Goal: Task Accomplishment & Management: Manage account settings

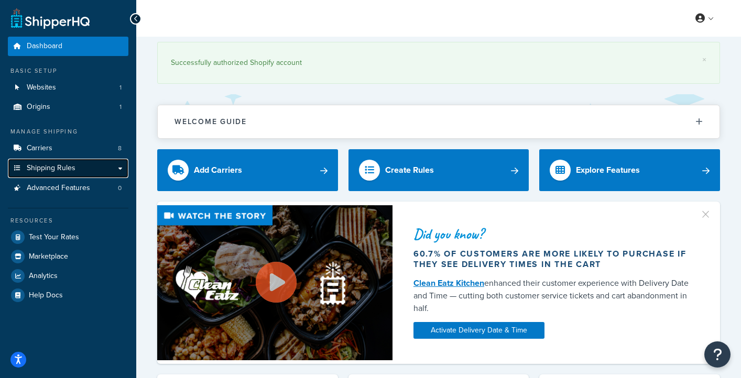
click at [56, 167] on span "Shipping Rules" at bounding box center [51, 168] width 49 height 9
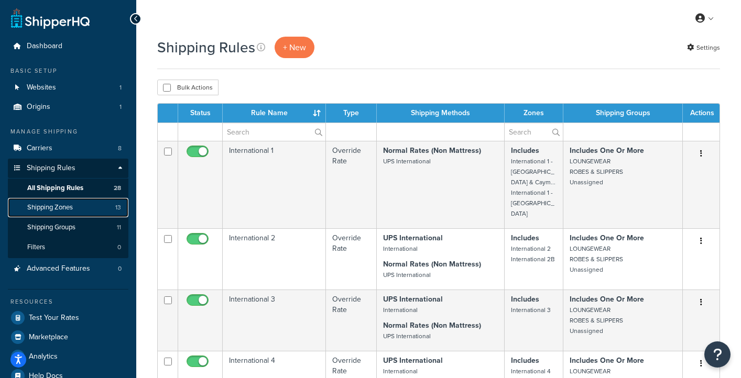
click at [47, 208] on span "Shipping Zones" at bounding box center [50, 207] width 46 height 9
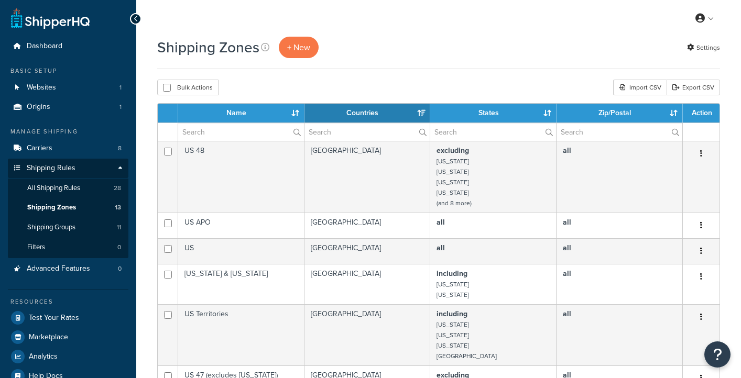
select select "15"
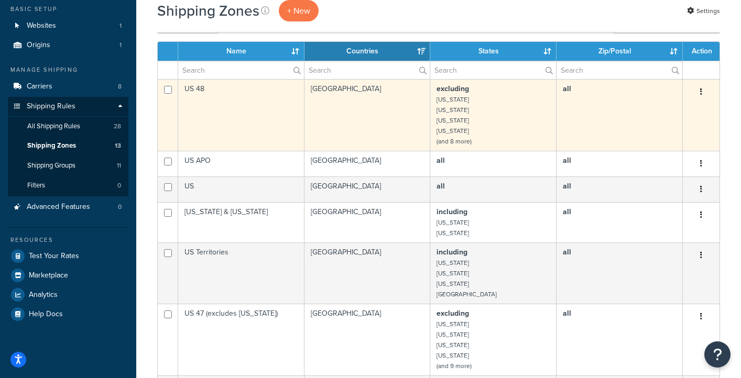
scroll to position [24, 0]
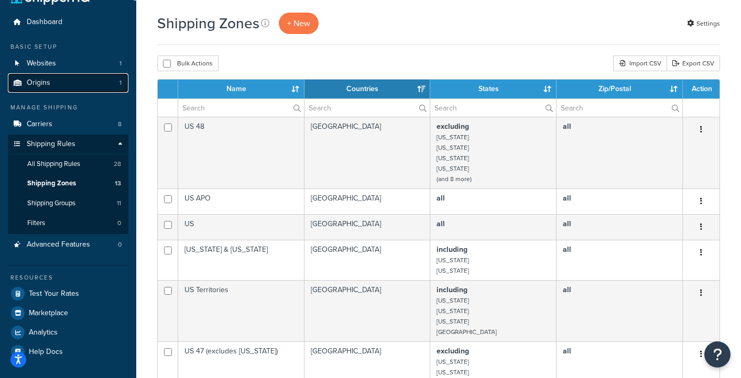
click at [42, 84] on span "Origins" at bounding box center [39, 83] width 24 height 9
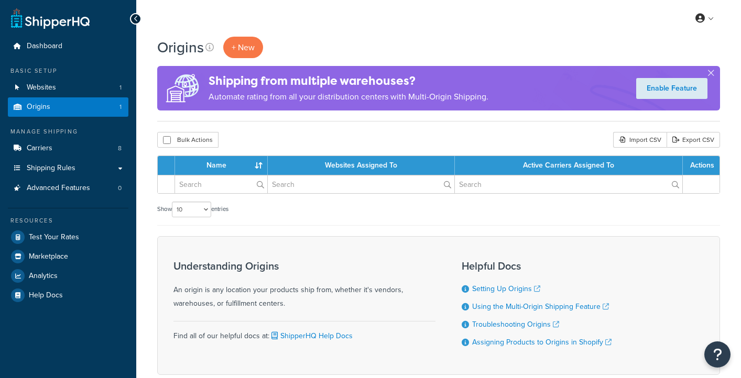
click at [51, 118] on ul "Dashboard Basic Setup Websites 1 Origins 1 Manage Shipping Carriers 8 Shipping …" at bounding box center [68, 171] width 120 height 268
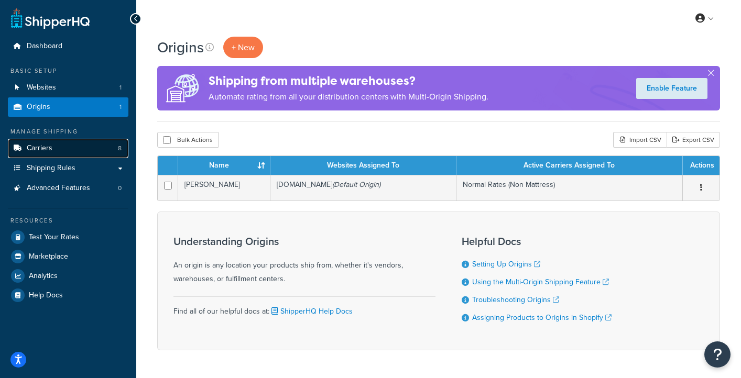
click at [41, 153] on span "Carriers" at bounding box center [40, 148] width 26 height 9
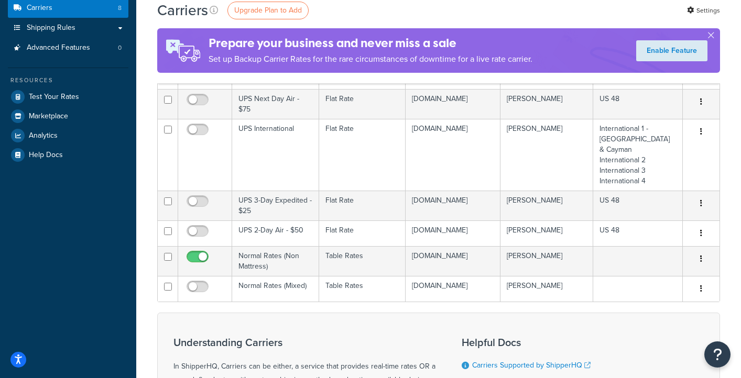
scroll to position [150, 0]
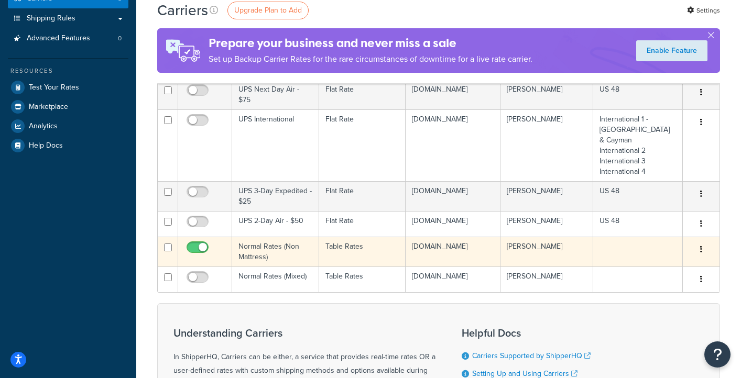
click at [261, 250] on td "Normal Rates (Non Mattress)" at bounding box center [275, 252] width 87 height 30
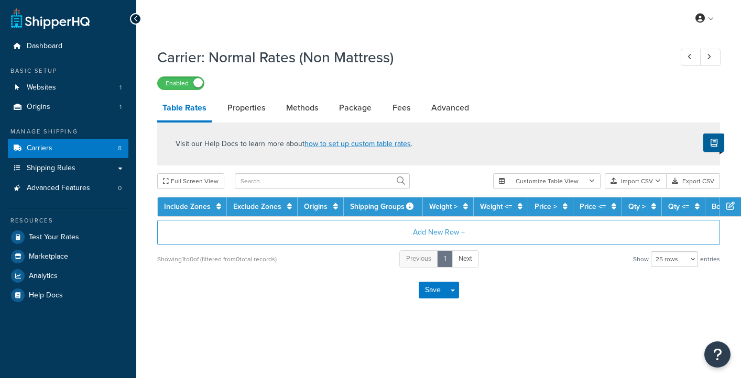
select select "25"
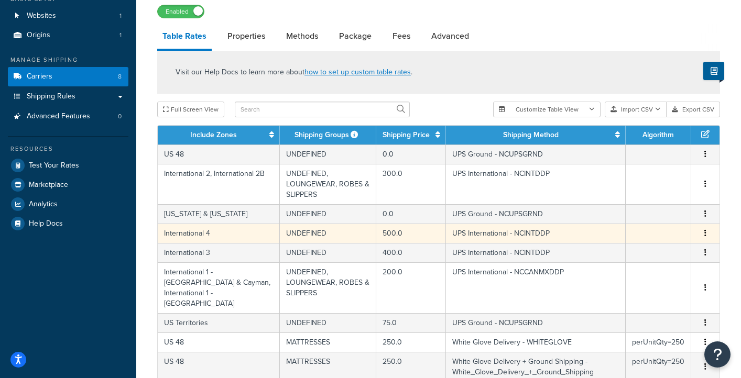
scroll to position [72, 0]
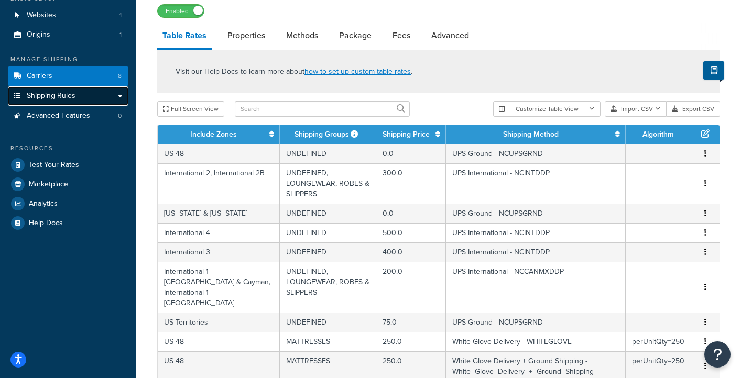
click at [57, 102] on link "Shipping Rules" at bounding box center [68, 95] width 120 height 19
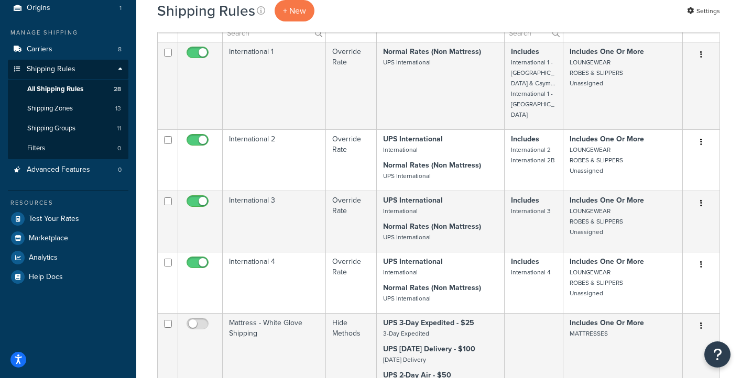
scroll to position [29, 0]
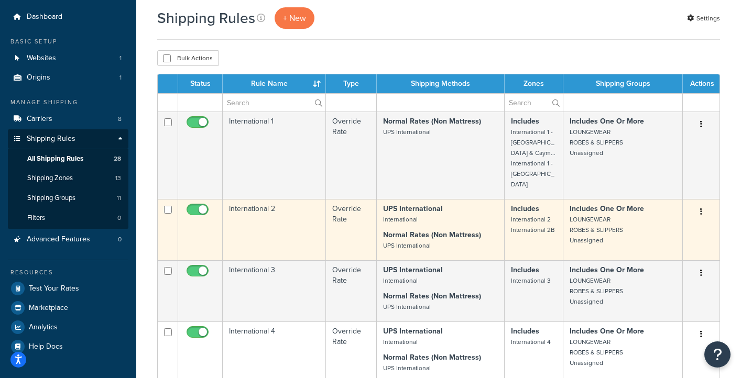
click at [697, 204] on button "button" at bounding box center [700, 212] width 15 height 17
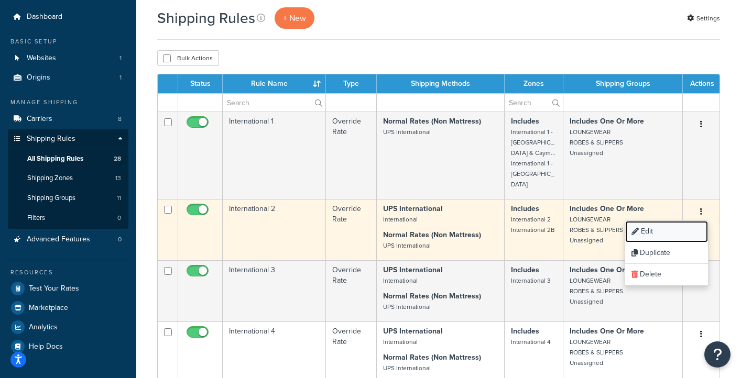
click at [670, 221] on link "Edit" at bounding box center [666, 231] width 83 height 21
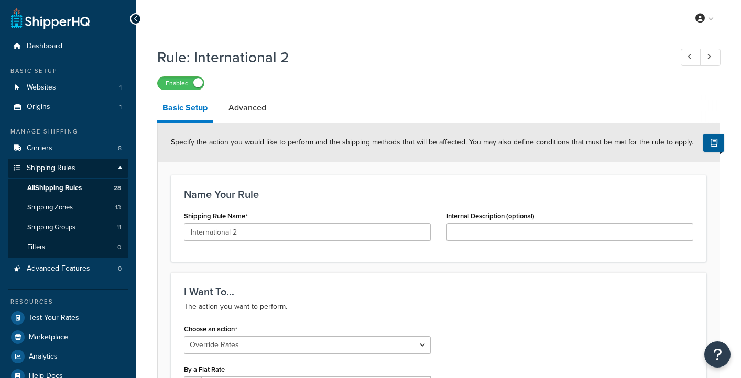
select select "OVERRIDE"
select select "LOCATION"
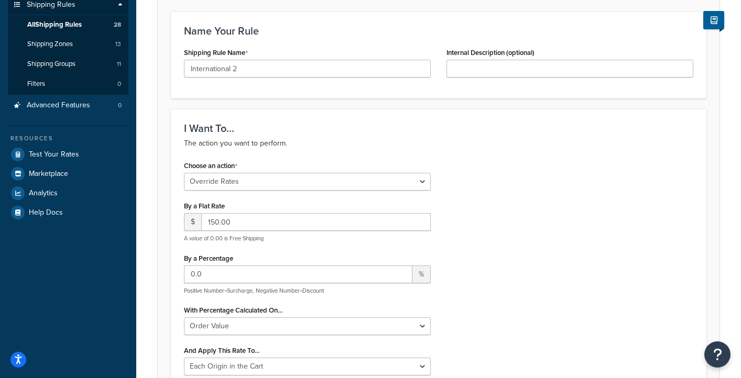
scroll to position [249, 0]
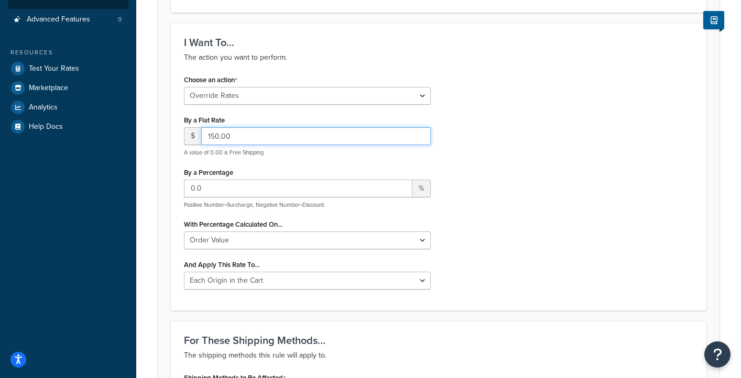
drag, startPoint x: 216, startPoint y: 135, endPoint x: 206, endPoint y: 135, distance: 10.0
click at [206, 135] on input "150.00" at bounding box center [315, 136] width 229 height 18
type input "300.00"
click at [487, 226] on div "Choose an action Choose an action Override Rates Surcharge or discount rates Hi…" at bounding box center [438, 184] width 525 height 225
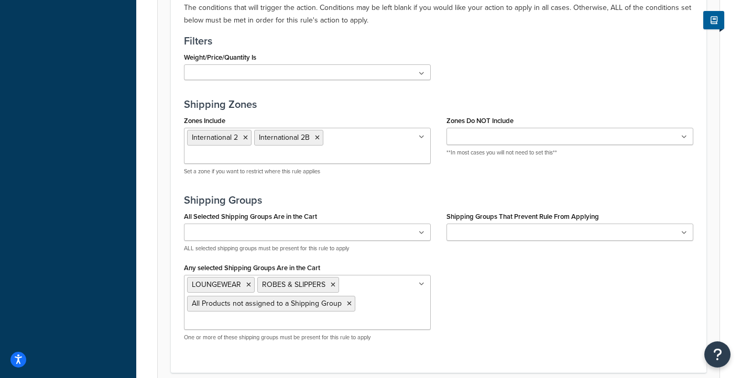
scroll to position [907, 0]
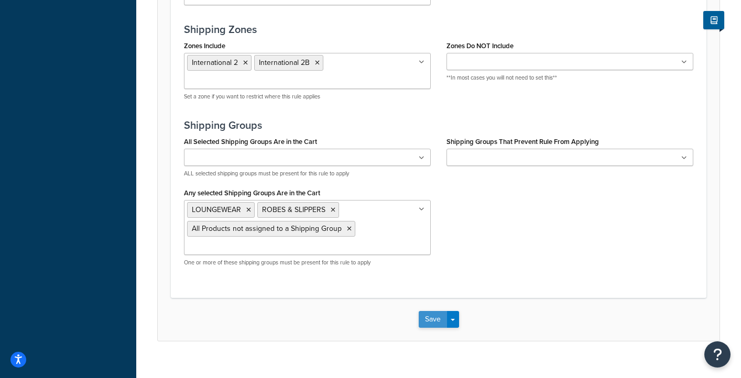
click at [434, 311] on button "Save" at bounding box center [432, 319] width 28 height 17
